Goal: Entertainment & Leisure: Consume media (video, audio)

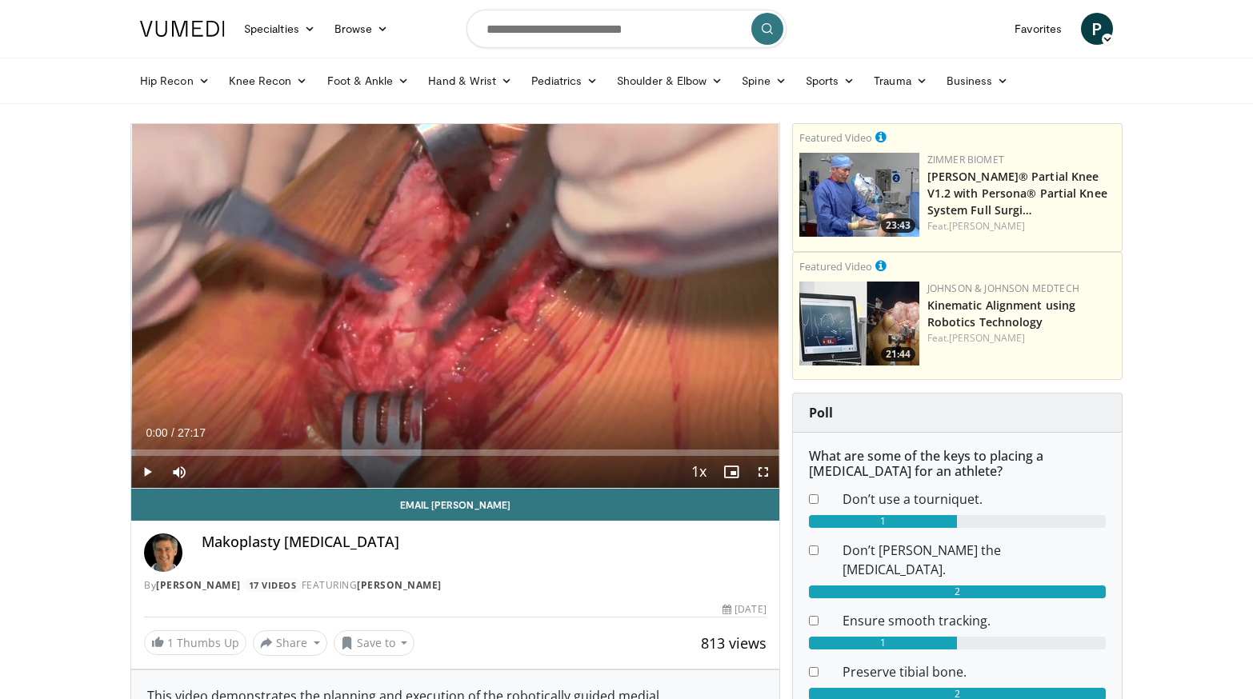
click at [147, 470] on span "Video Player" at bounding box center [147, 472] width 32 height 32
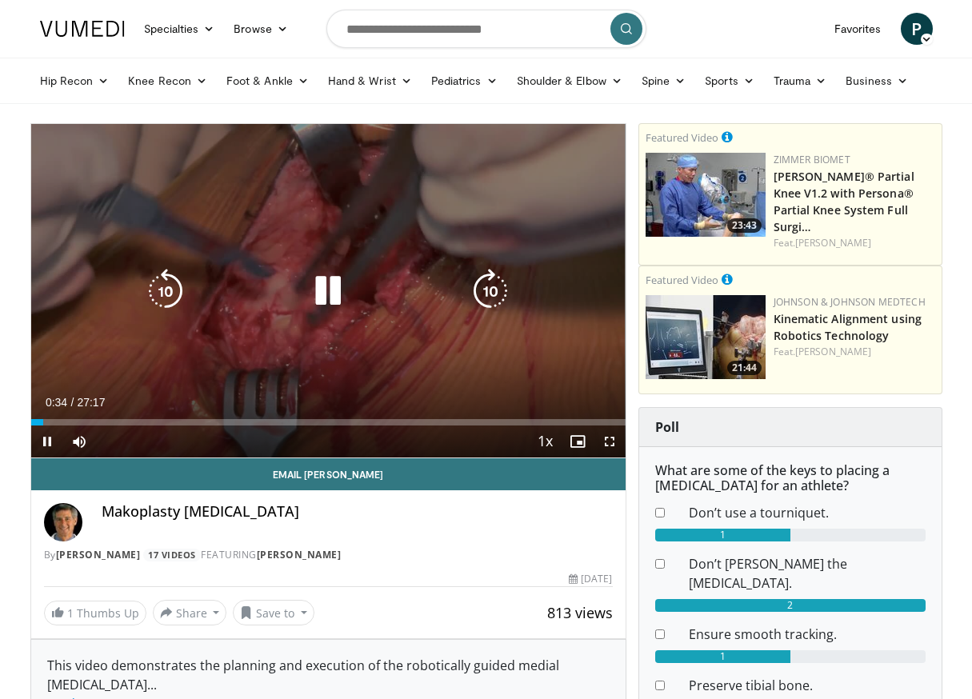
click at [329, 294] on icon "Video Player" at bounding box center [328, 291] width 45 height 45
click at [402, 258] on div "10 seconds Tap to unmute" at bounding box center [328, 291] width 594 height 334
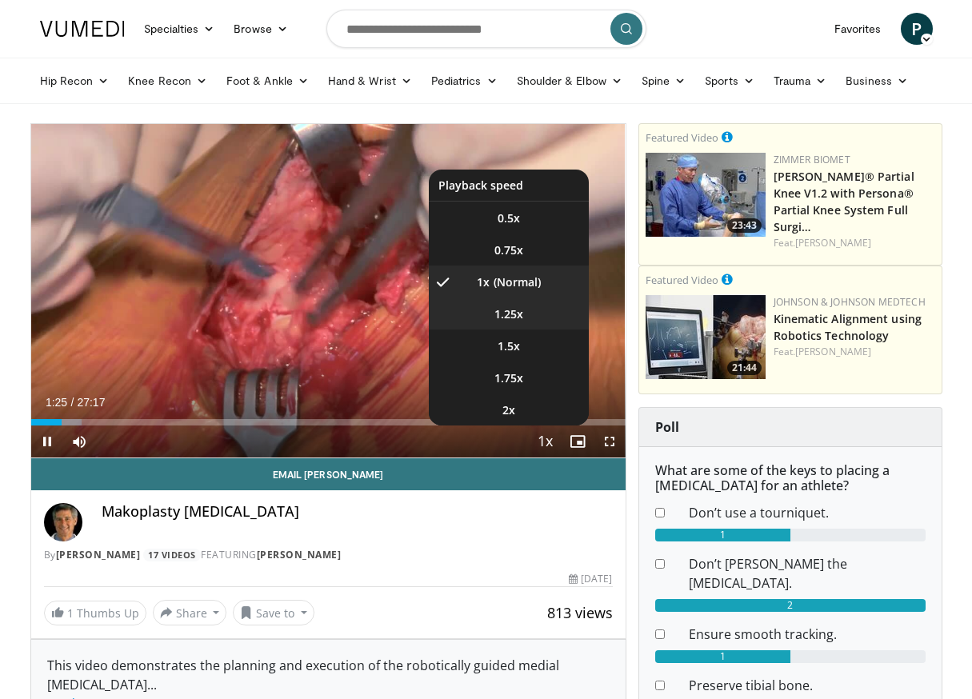
click at [528, 313] on li "1.25x" at bounding box center [509, 314] width 160 height 32
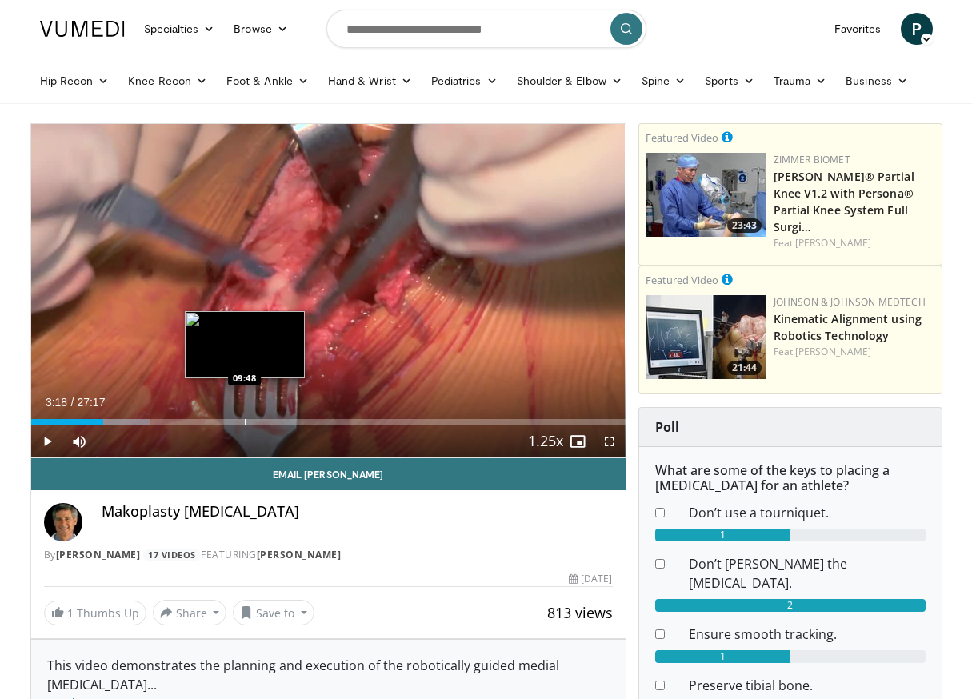
click at [244, 417] on div "Loaded : 20.17% 03:18 09:48" at bounding box center [328, 417] width 594 height 15
click at [233, 424] on div "Progress Bar" at bounding box center [234, 422] width 2 height 6
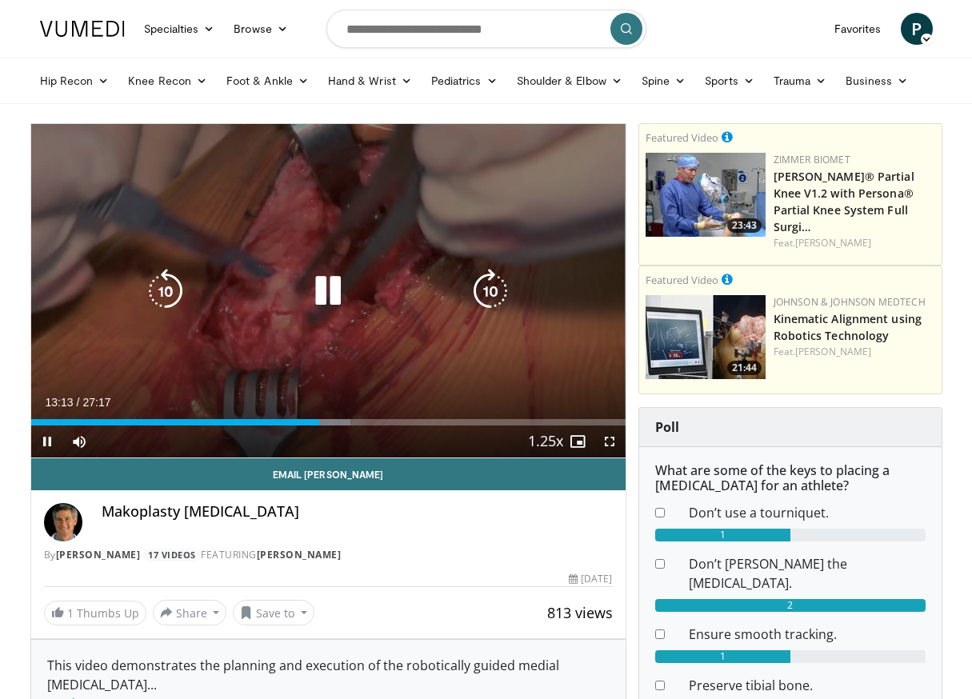
click at [327, 298] on icon "Video Player" at bounding box center [328, 291] width 45 height 45
click at [331, 324] on div "10 seconds Tap to unmute" at bounding box center [328, 291] width 594 height 334
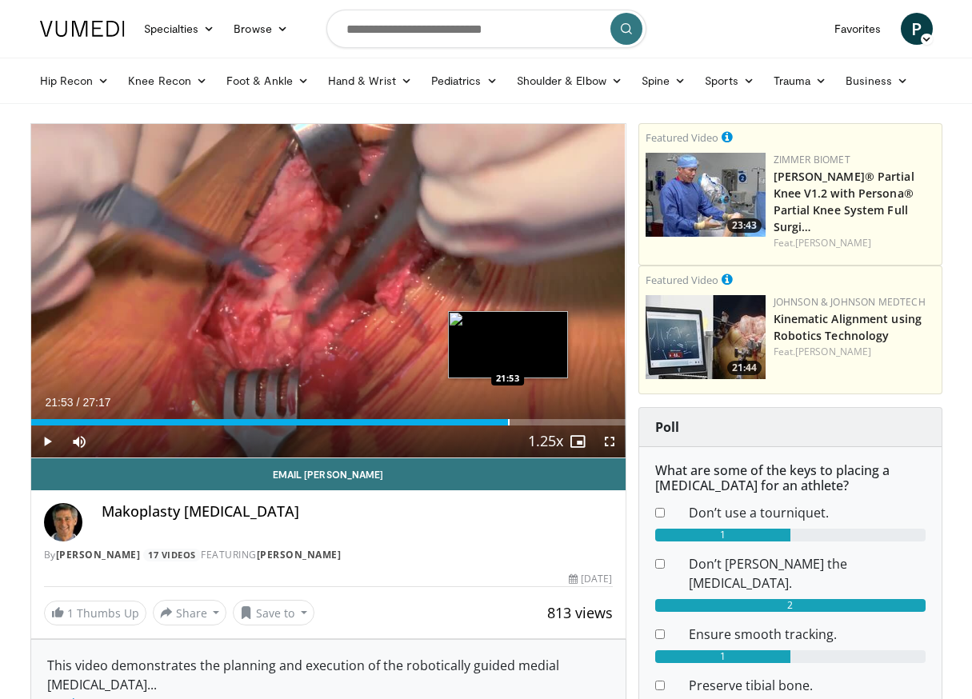
click at [508, 424] on div "Progress Bar" at bounding box center [509, 422] width 2 height 6
click at [496, 426] on div "22:05" at bounding box center [272, 422] width 482 height 6
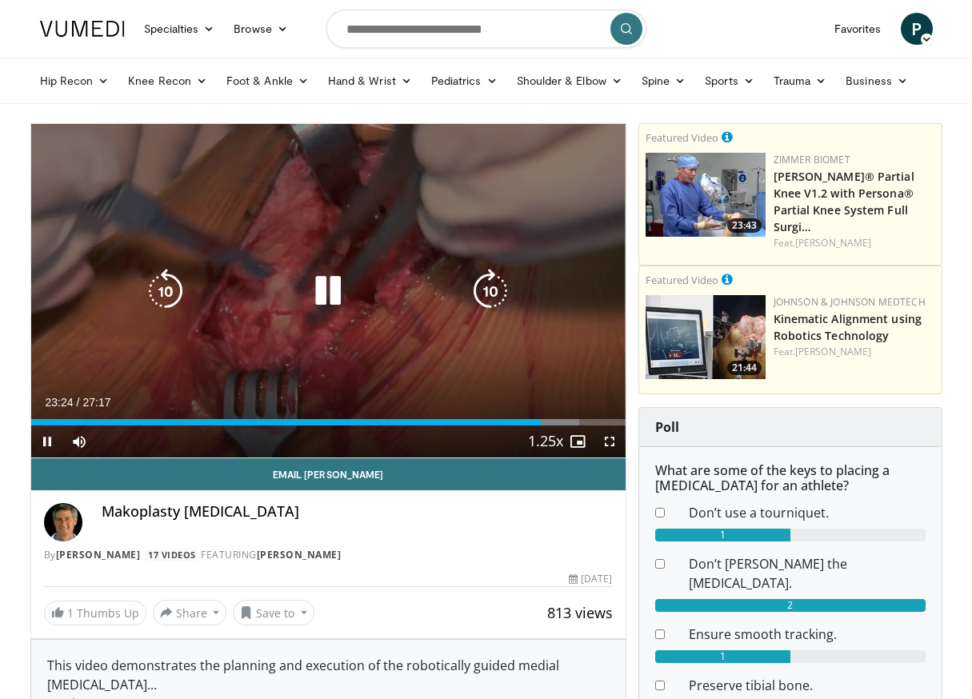
click at [336, 289] on icon "Video Player" at bounding box center [328, 291] width 45 height 45
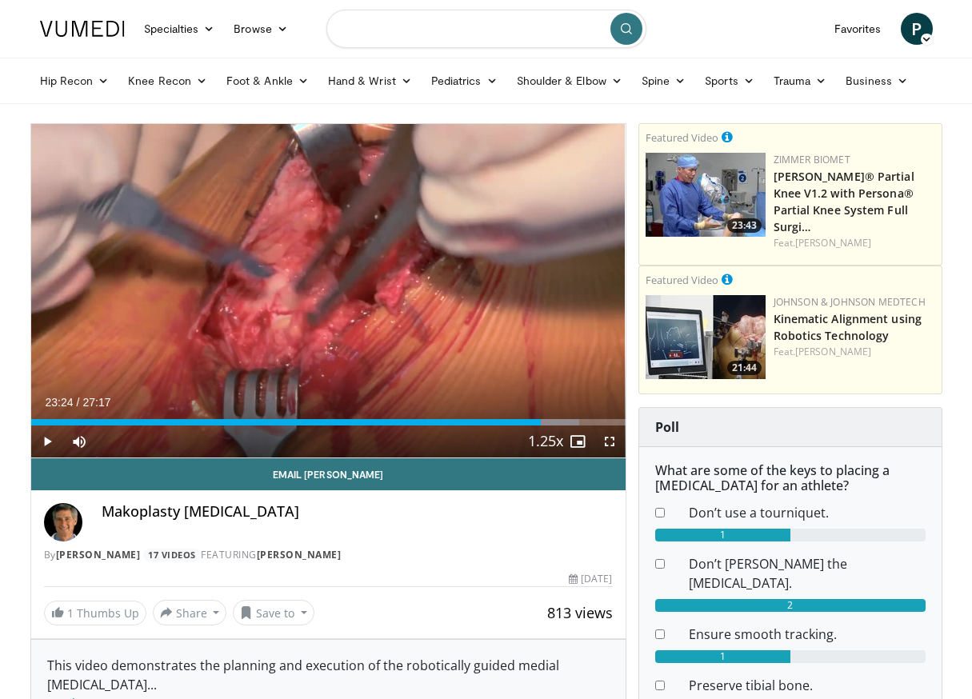
click at [418, 33] on input "Search topics, interventions" at bounding box center [486, 29] width 320 height 38
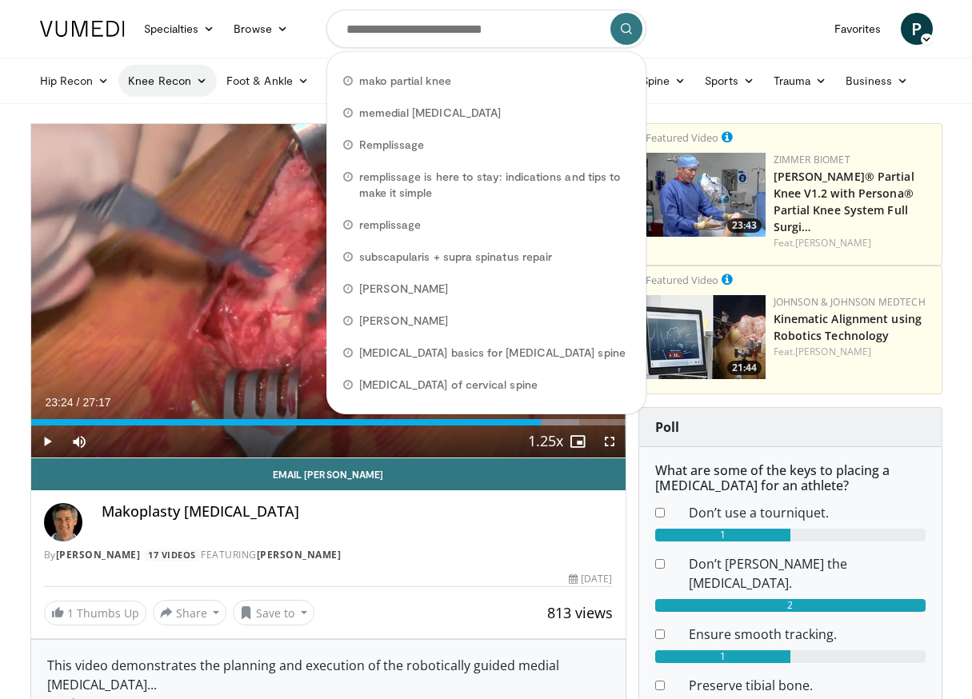
click at [191, 82] on link "Knee Recon" at bounding box center [167, 81] width 98 height 32
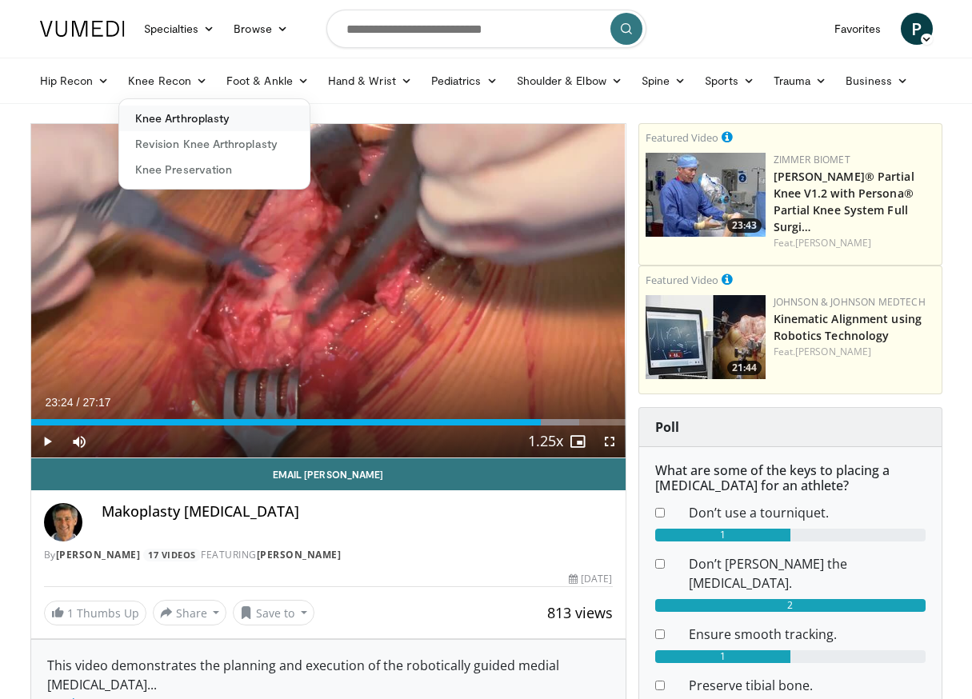
click at [198, 116] on link "Knee Arthroplasty" at bounding box center [214, 119] width 190 height 26
